Goal: Transaction & Acquisition: Download file/media

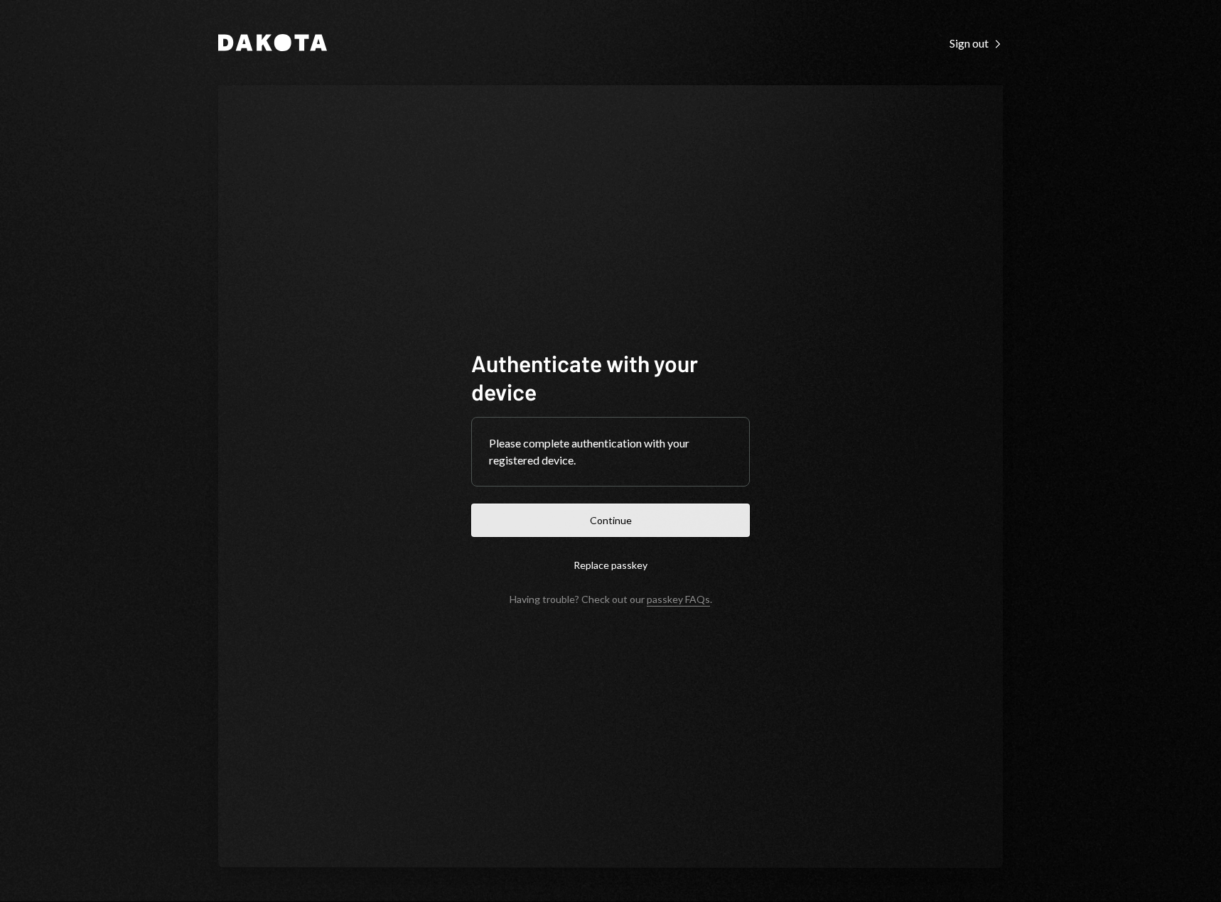
click at [621, 511] on button "Continue" at bounding box center [610, 520] width 279 height 33
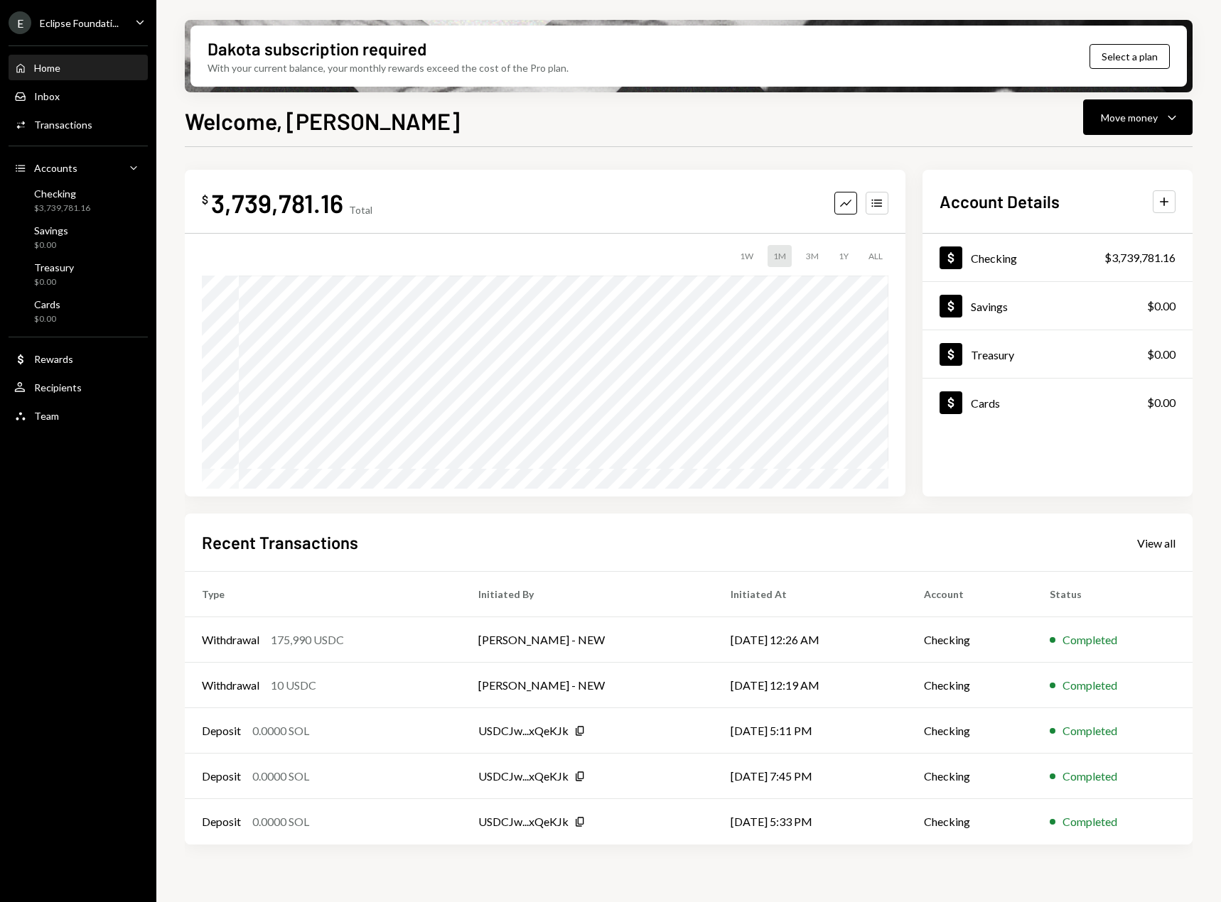
drag, startPoint x: 106, startPoint y: 10, endPoint x: 107, endPoint y: 21, distance: 11.4
click at [106, 14] on ul "E Eclipse Foundati... Caret Down Home Home Inbox Inbox Activities Transactions …" at bounding box center [78, 215] width 156 height 431
click at [107, 22] on div "Eclipse Foundati..." at bounding box center [79, 23] width 79 height 12
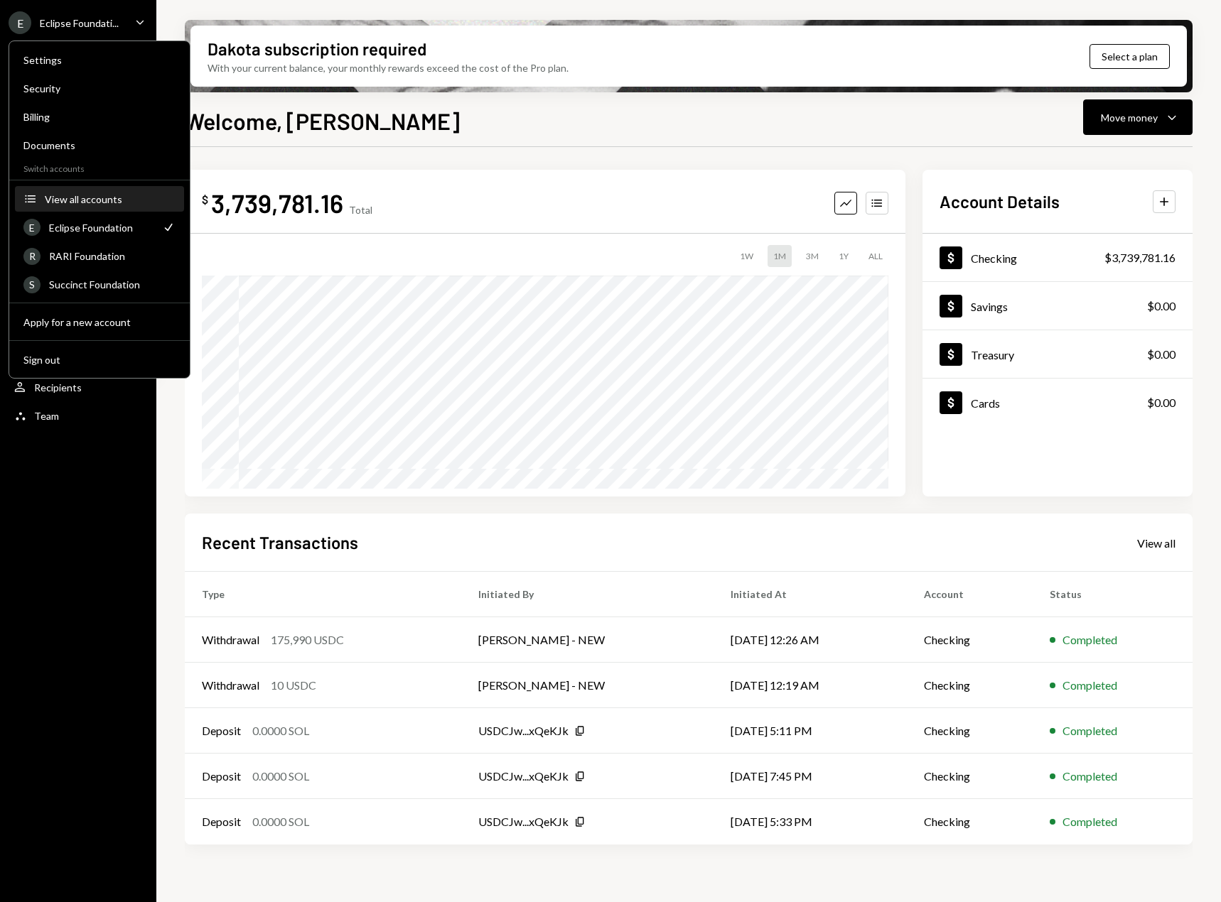
click at [95, 203] on div "View all accounts" at bounding box center [110, 199] width 131 height 12
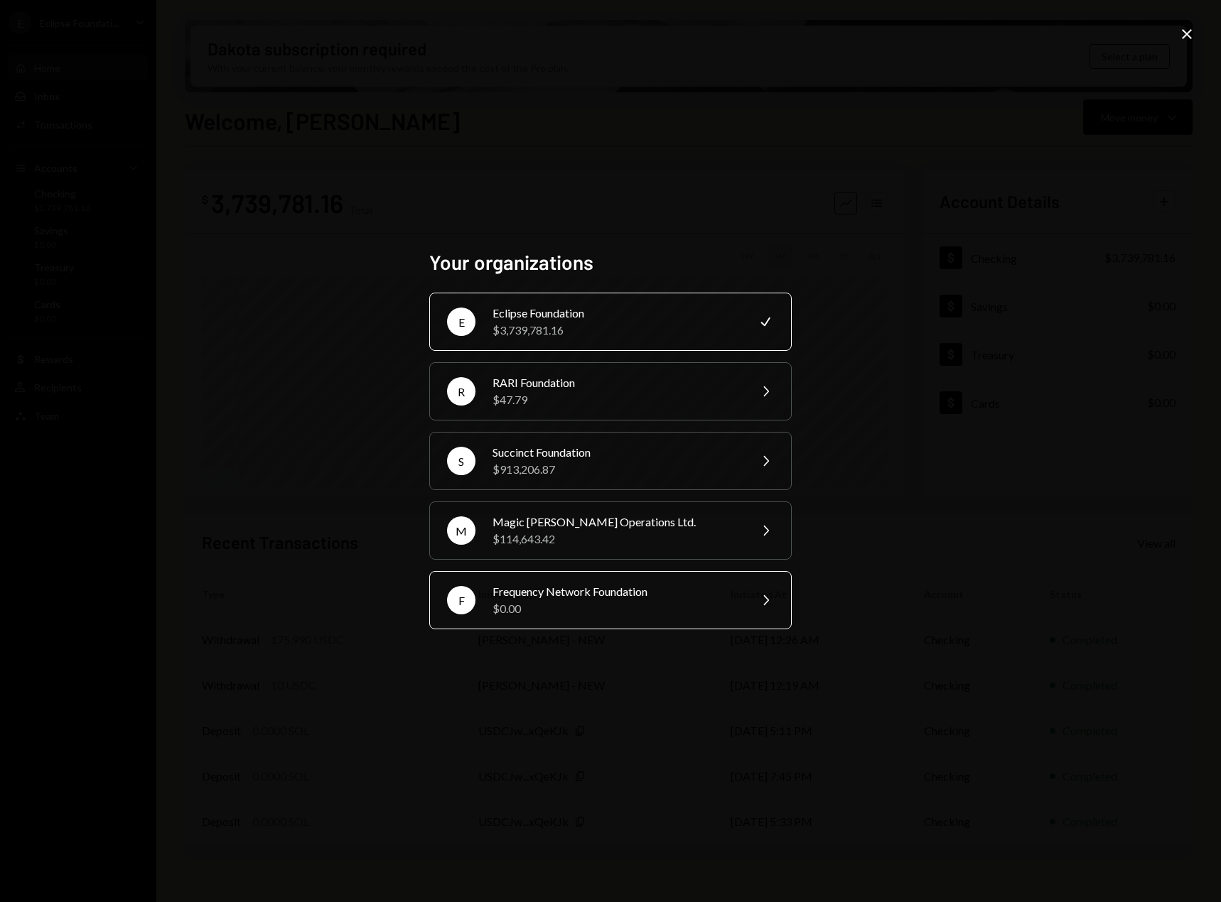
click at [615, 596] on div "Frequency Network Foundation" at bounding box center [615, 591] width 247 height 17
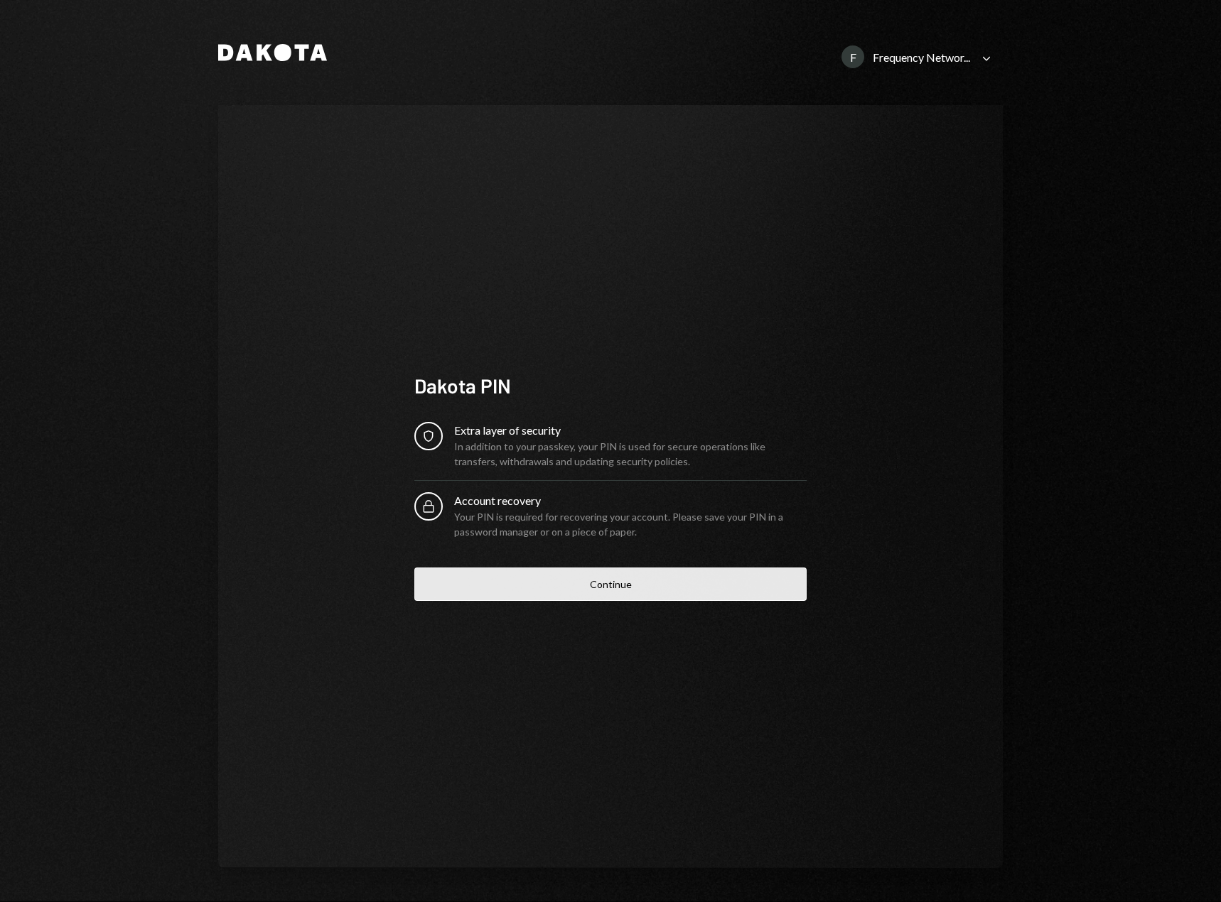
click at [655, 586] on button "Continue" at bounding box center [610, 584] width 392 height 33
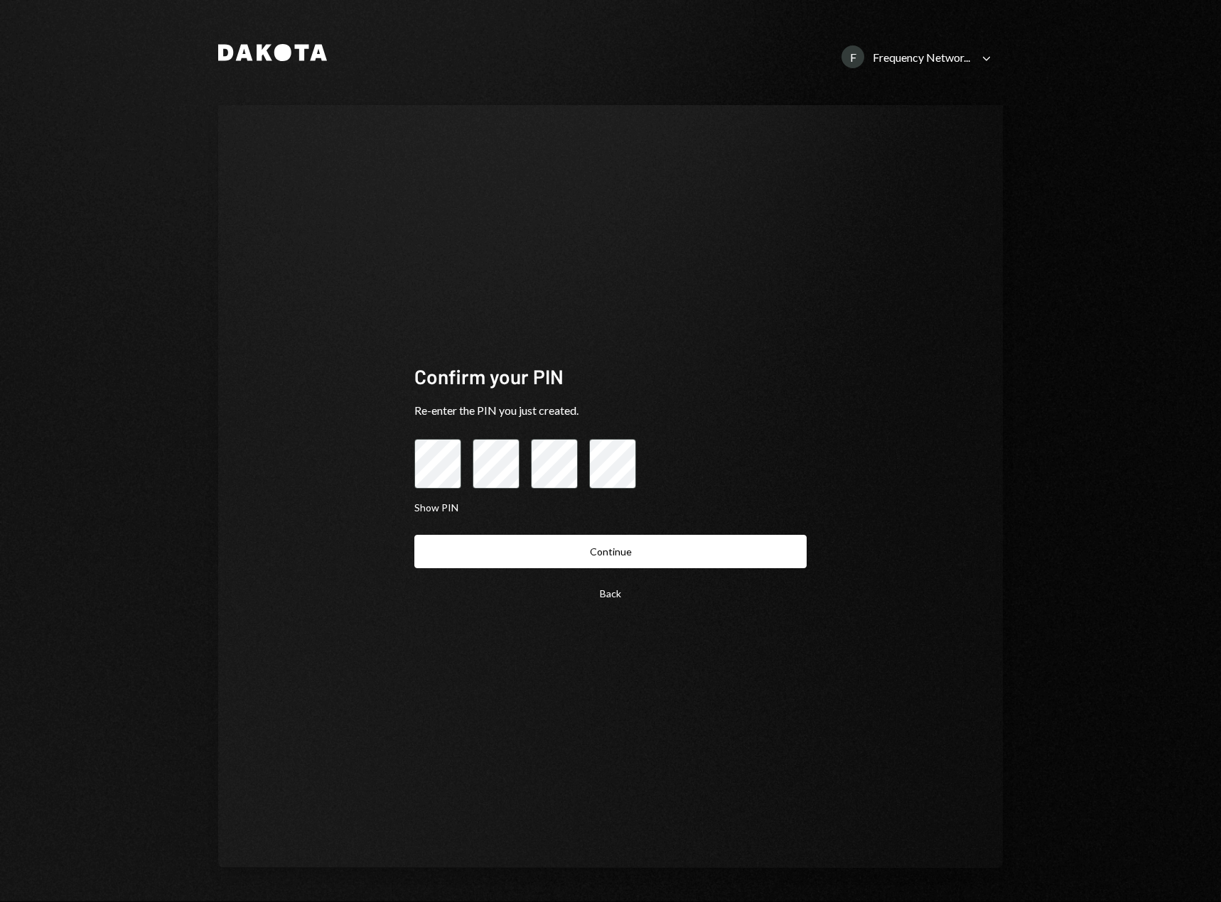
drag, startPoint x: 640, startPoint y: 557, endPoint x: 591, endPoint y: 563, distance: 48.7
click at [591, 563] on button "Continue" at bounding box center [610, 551] width 392 height 33
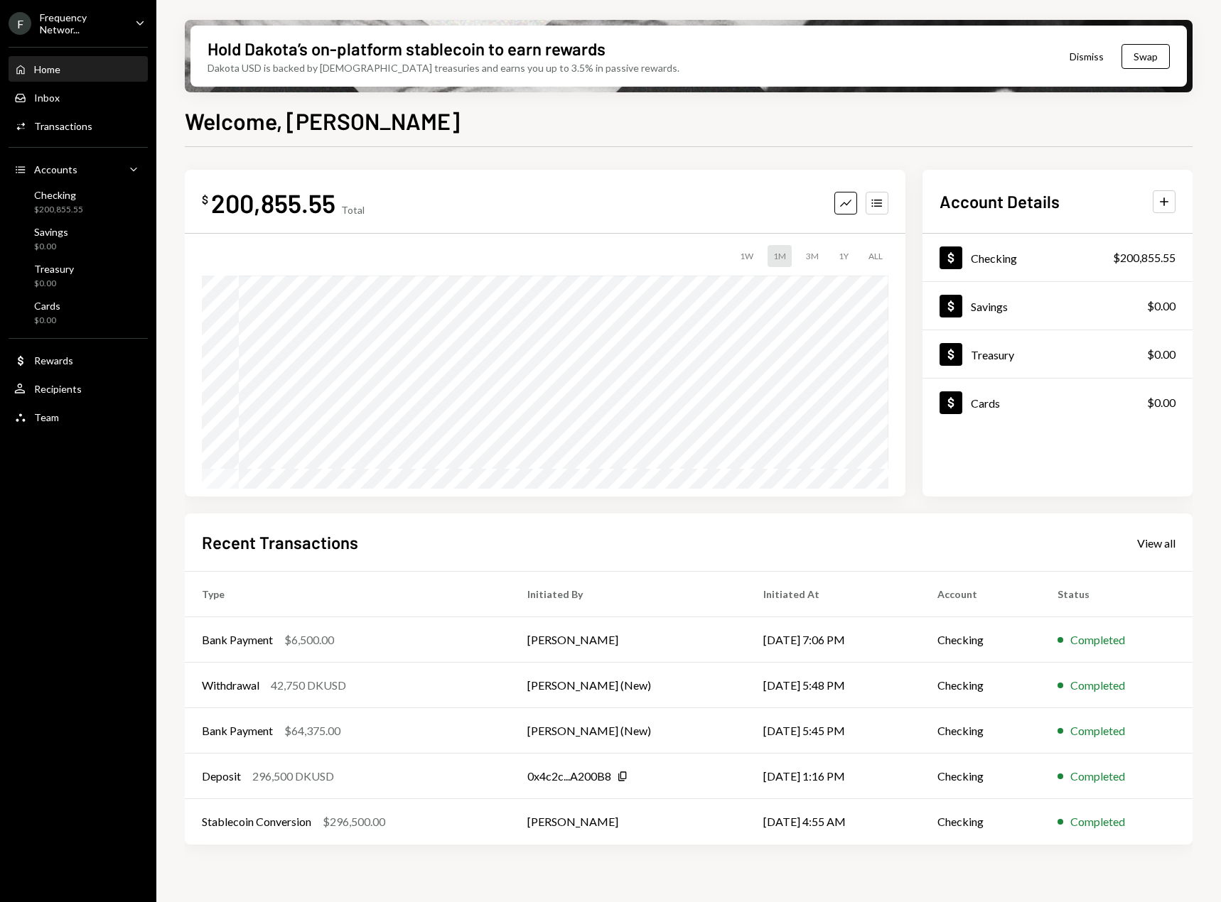
click at [119, 24] on div "Frequency Networ..." at bounding box center [82, 23] width 84 height 24
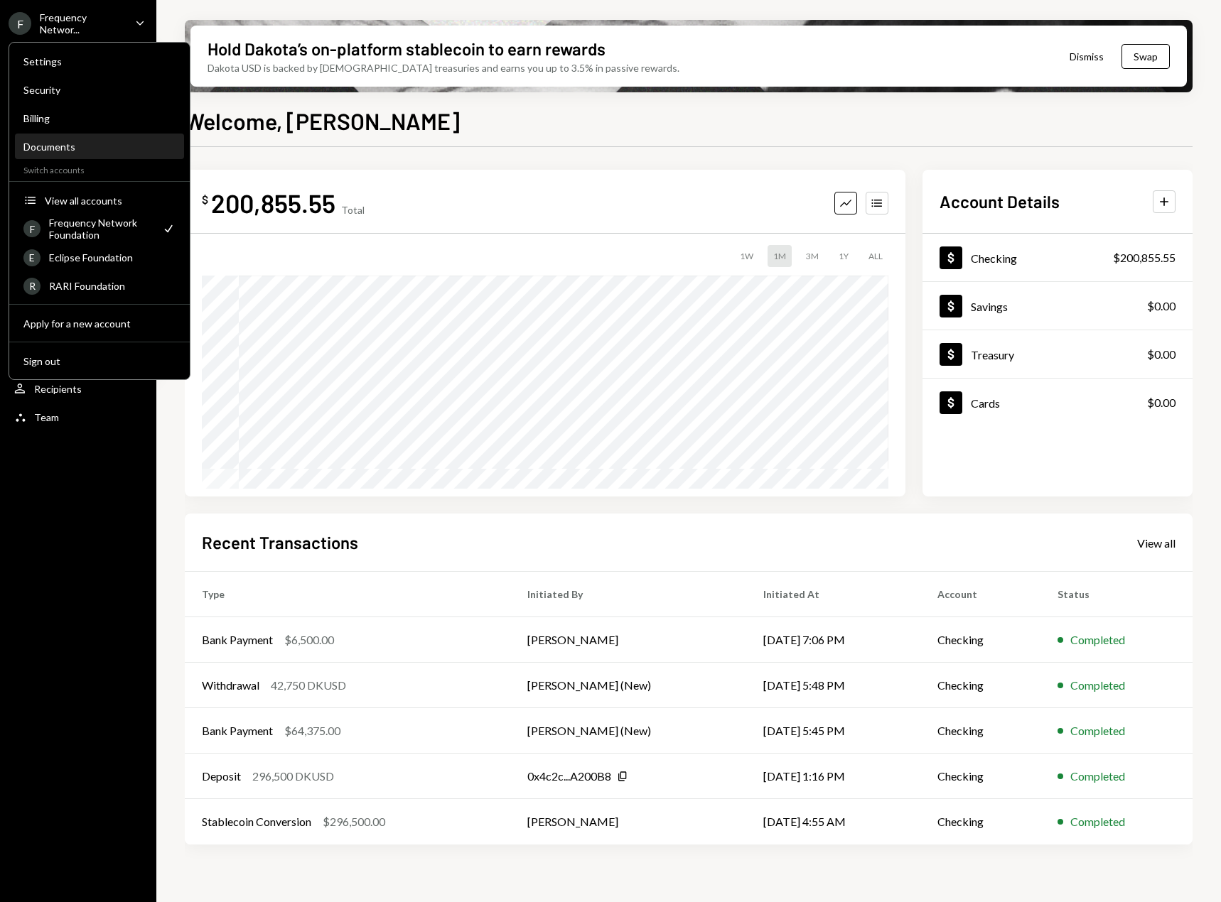
click at [40, 140] on div "Documents" at bounding box center [99, 147] width 152 height 24
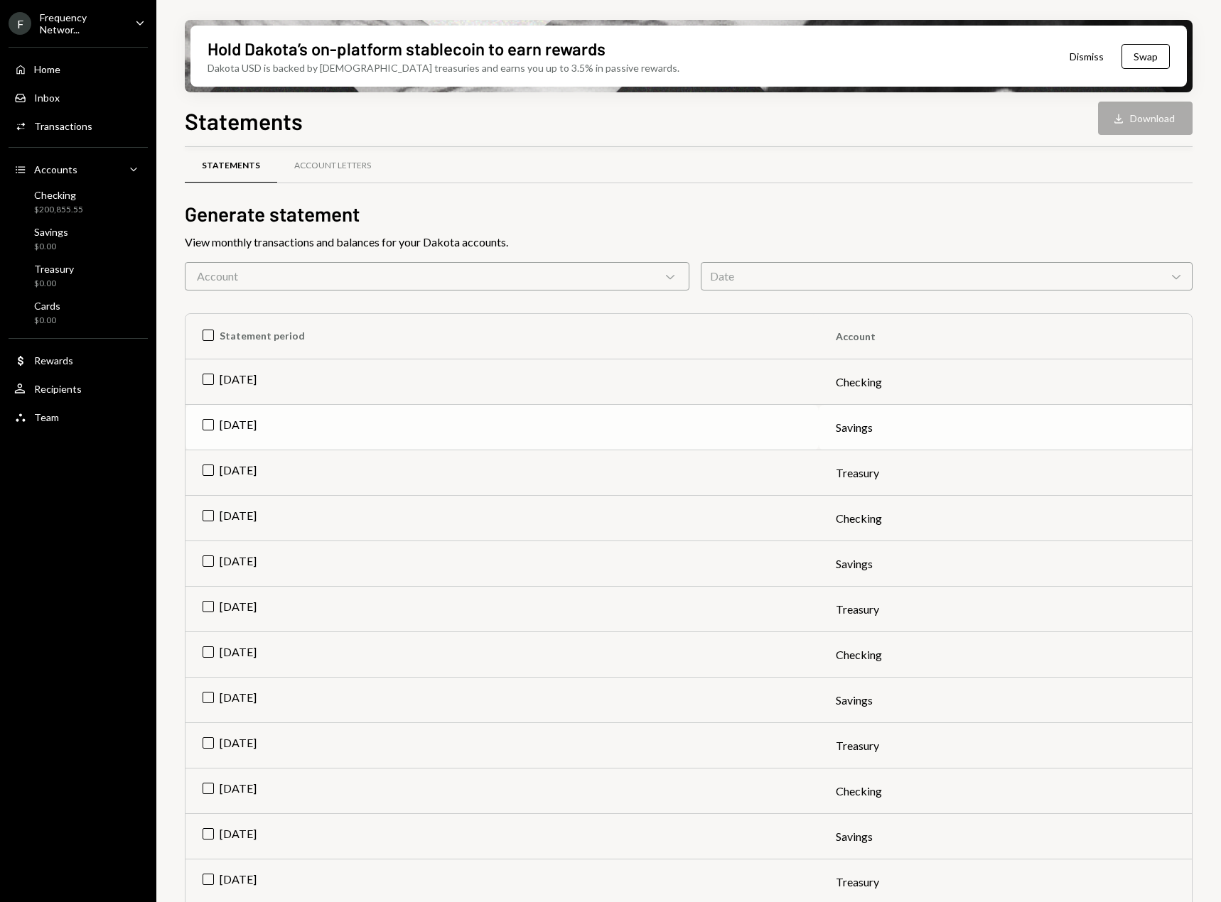
scroll to position [14, 0]
click at [208, 372] on td "[DATE]" at bounding box center [501, 381] width 633 height 45
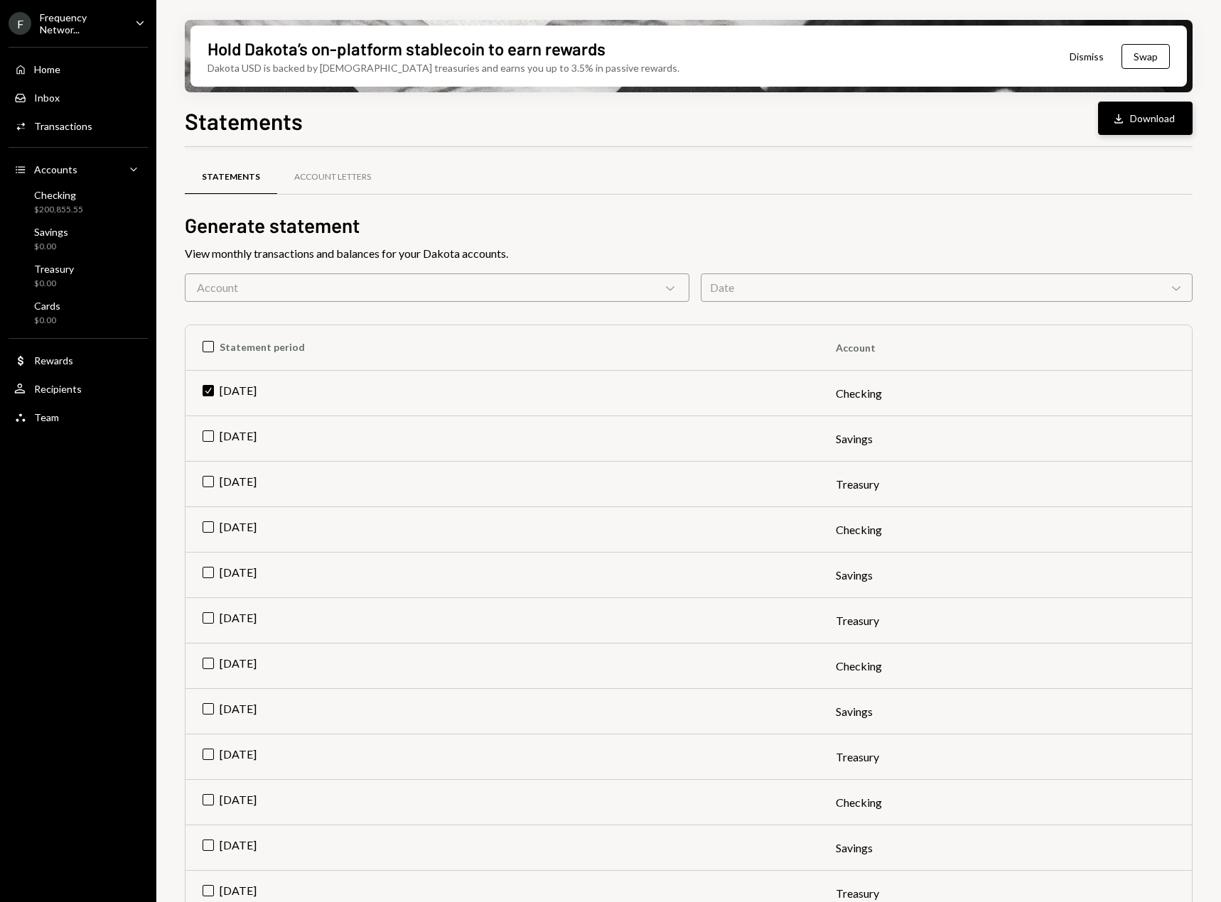
scroll to position [1, 0]
click at [1158, 127] on button "Download Download" at bounding box center [1145, 118] width 95 height 33
